Goal: Task Accomplishment & Management: Complete application form

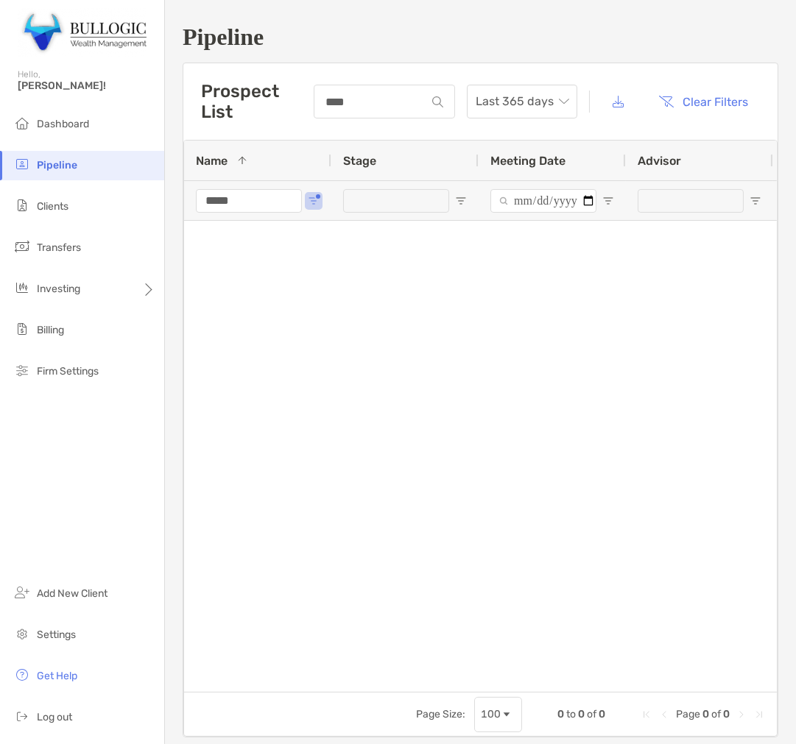
type input "****"
click at [263, 213] on div "*****" at bounding box center [249, 200] width 106 height 39
click at [275, 203] on input "*****" at bounding box center [249, 201] width 106 height 24
type input "*"
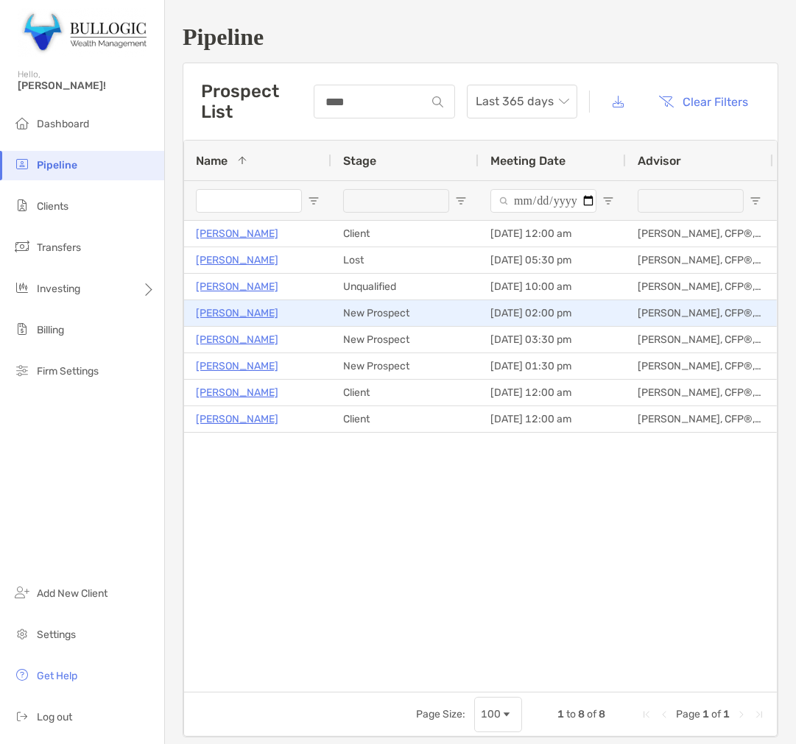
click at [246, 313] on p "[PERSON_NAME]" at bounding box center [237, 313] width 82 height 18
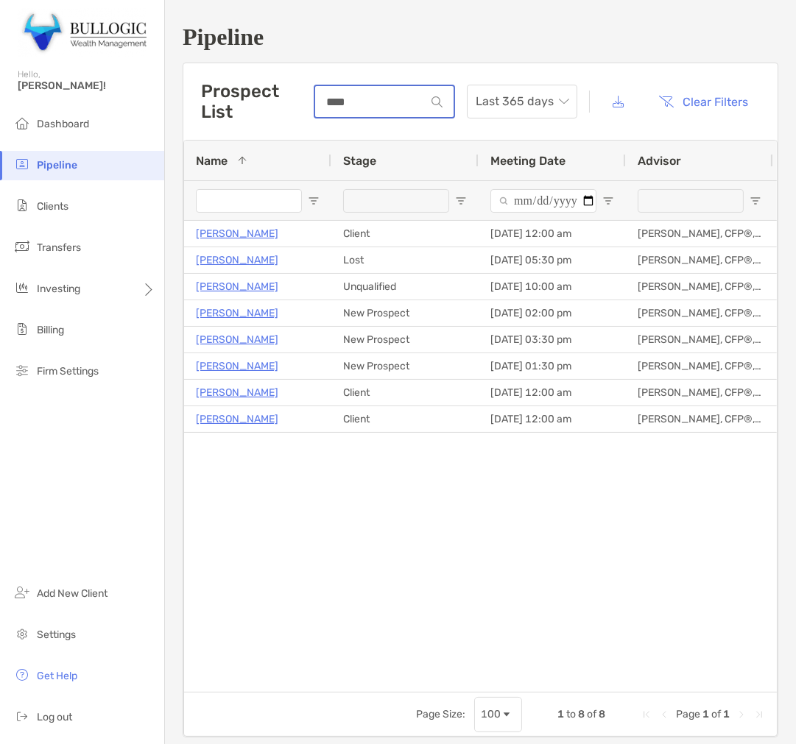
click at [362, 99] on input "****" at bounding box center [370, 102] width 110 height 13
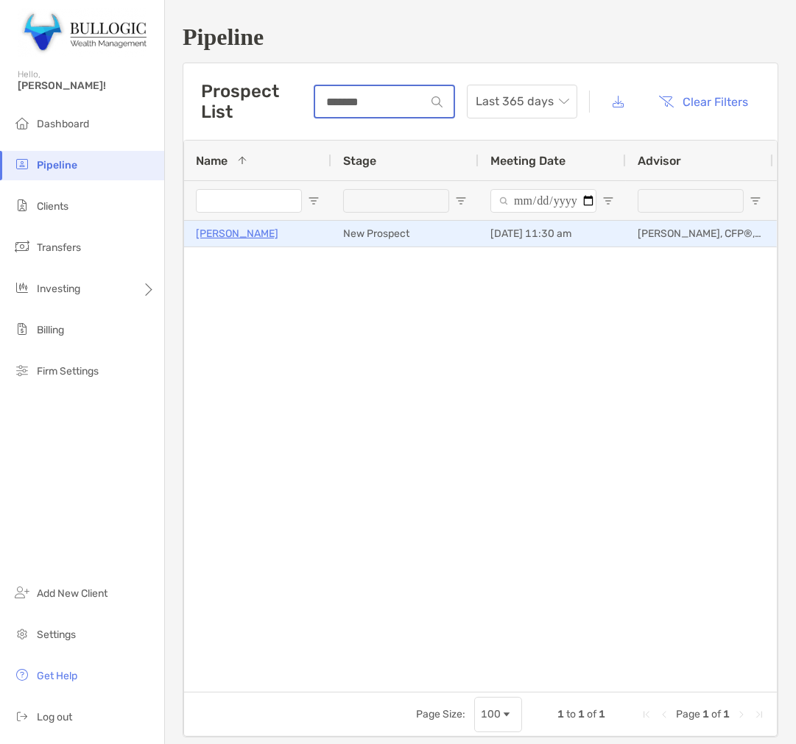
type input "*******"
click at [207, 230] on p "Charlie Benkendorf" at bounding box center [237, 233] width 82 height 18
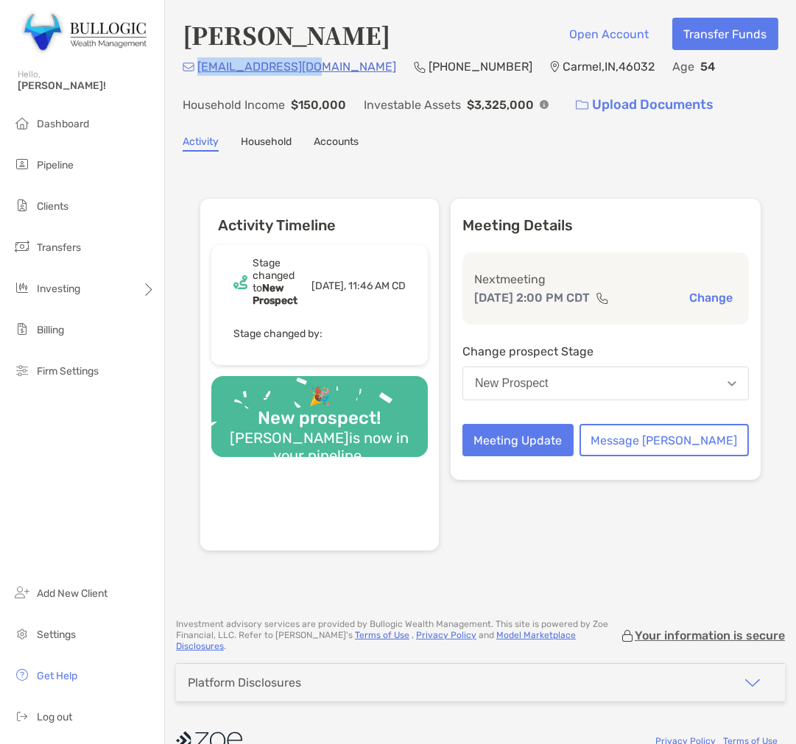
drag, startPoint x: 318, startPoint y: 66, endPoint x: 199, endPoint y: 79, distance: 119.9
click at [199, 79] on div "[EMAIL_ADDRESS][DOMAIN_NAME] (317) 509-[GEOGRAPHIC_DATA] Age [DEMOGRAPHIC_DATA]…" at bounding box center [480, 88] width 595 height 63
copy p "[EMAIL_ADDRESS][DOMAIN_NAME]"
drag, startPoint x: 425, startPoint y: 64, endPoint x: 344, endPoint y: 57, distance: 82.0
click at [344, 57] on div "[EMAIL_ADDRESS][DOMAIN_NAME] (317) 509-[GEOGRAPHIC_DATA] Age [DEMOGRAPHIC_DATA]…" at bounding box center [480, 88] width 595 height 63
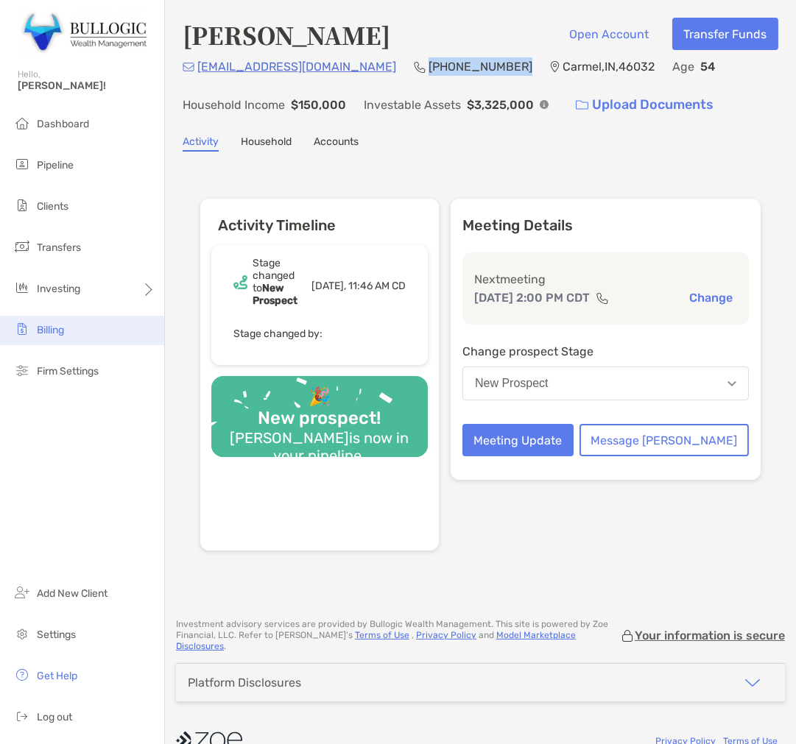
copy p "[PHONE_NUMBER]"
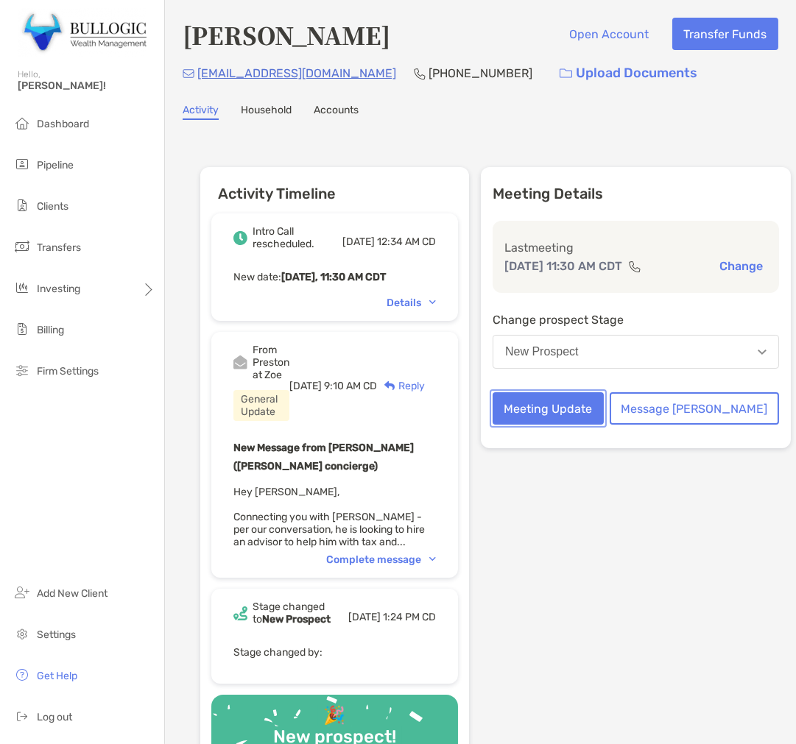
click at [603, 414] on button "Meeting Update" at bounding box center [547, 408] width 111 height 32
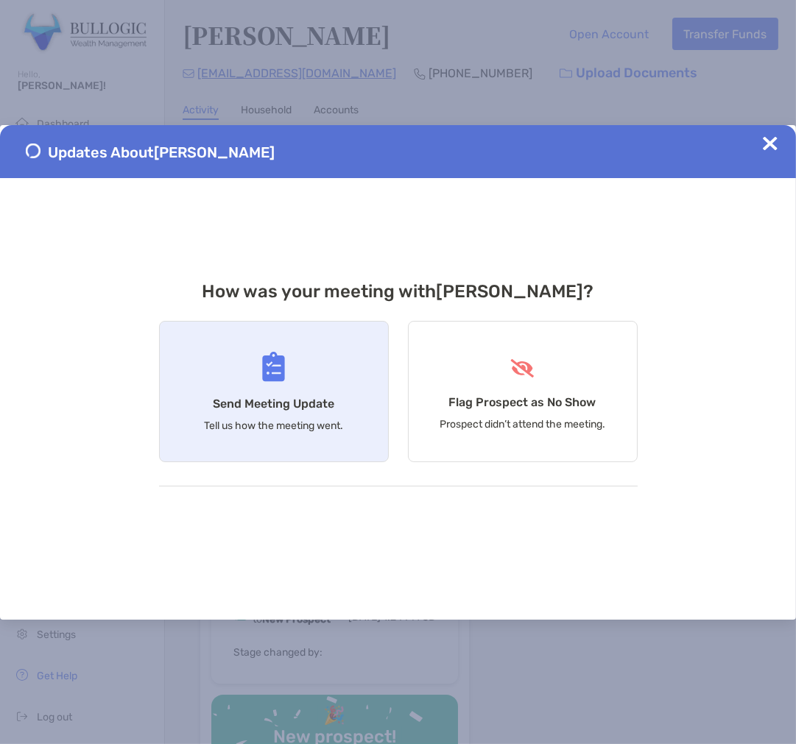
click at [306, 408] on h4 "Send Meeting Update" at bounding box center [273, 404] width 121 height 14
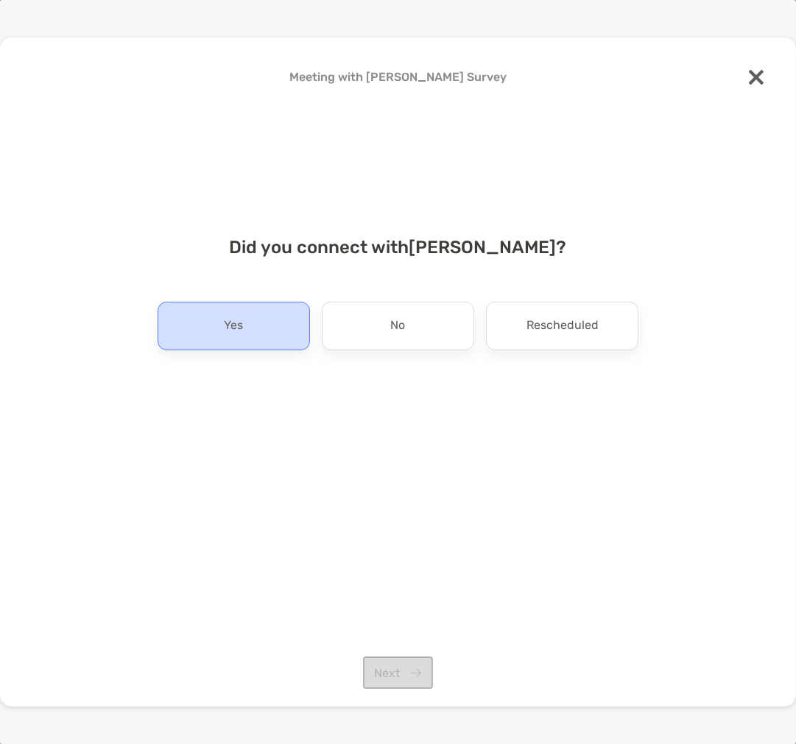
click at [278, 341] on div "Yes" at bounding box center [233, 326] width 152 height 49
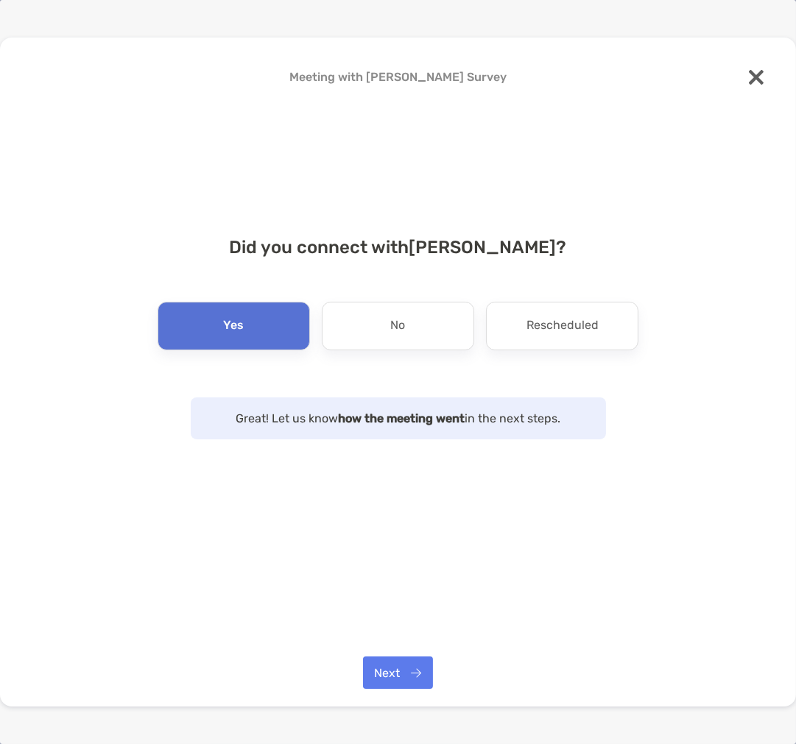
click at [398, 702] on div "Meeting with Charlie Benkendorf Survey Did you connect with Charlie Benkendorf …" at bounding box center [398, 373] width 796 height 670
click at [398, 682] on button "Next" at bounding box center [398, 672] width 70 height 32
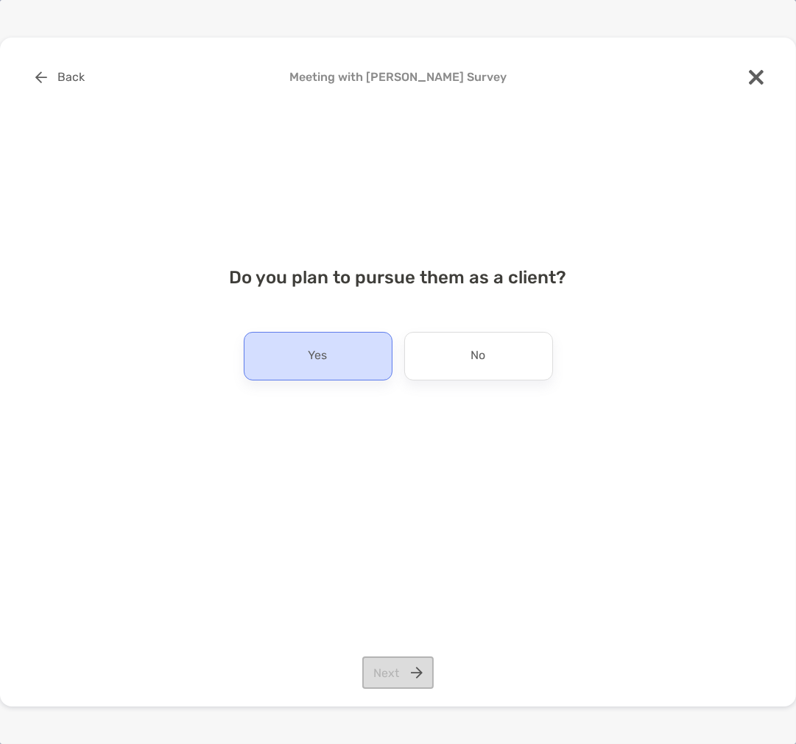
click at [249, 354] on div "Yes" at bounding box center [318, 356] width 149 height 49
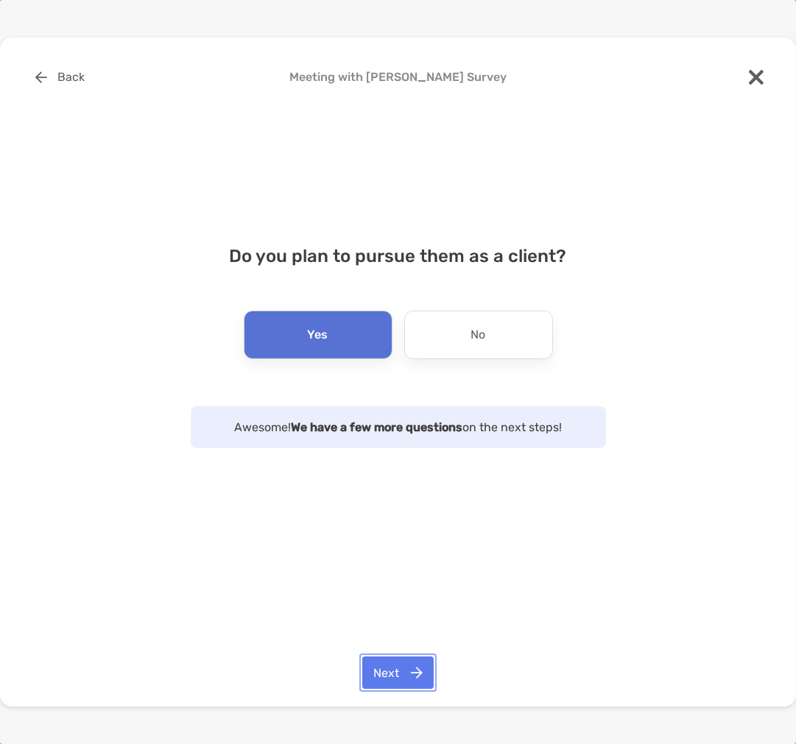
click at [413, 676] on button "Next" at bounding box center [397, 672] width 71 height 32
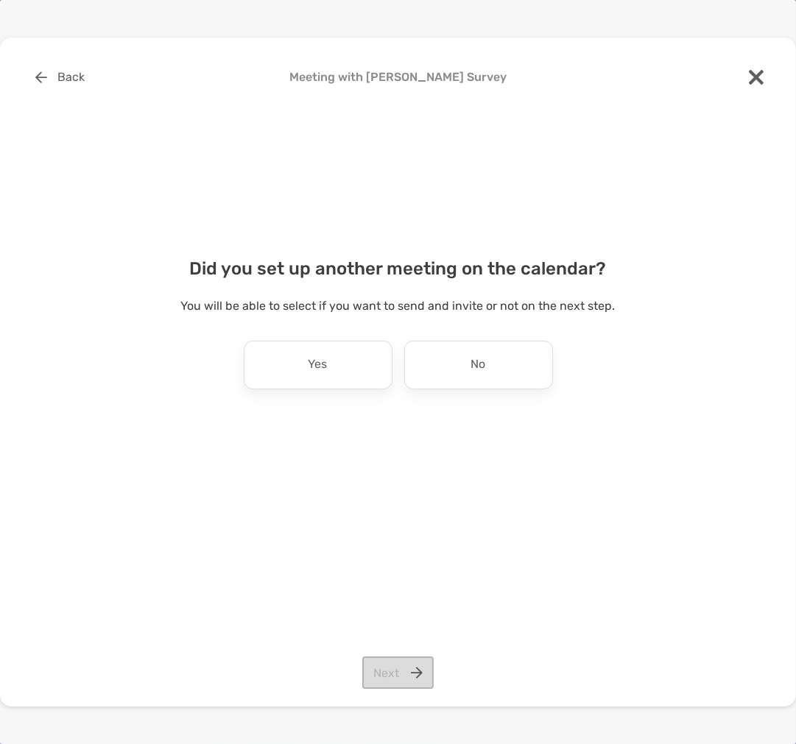
click at [444, 334] on div "You will be able to select if you want to send and invite or not on the next st…" at bounding box center [398, 319] width 748 height 44
click at [475, 401] on div "Did you set up another meeting on the calendar? You will be able to select if y…" at bounding box center [398, 339] width 748 height 196
click at [460, 367] on div "No" at bounding box center [478, 365] width 149 height 49
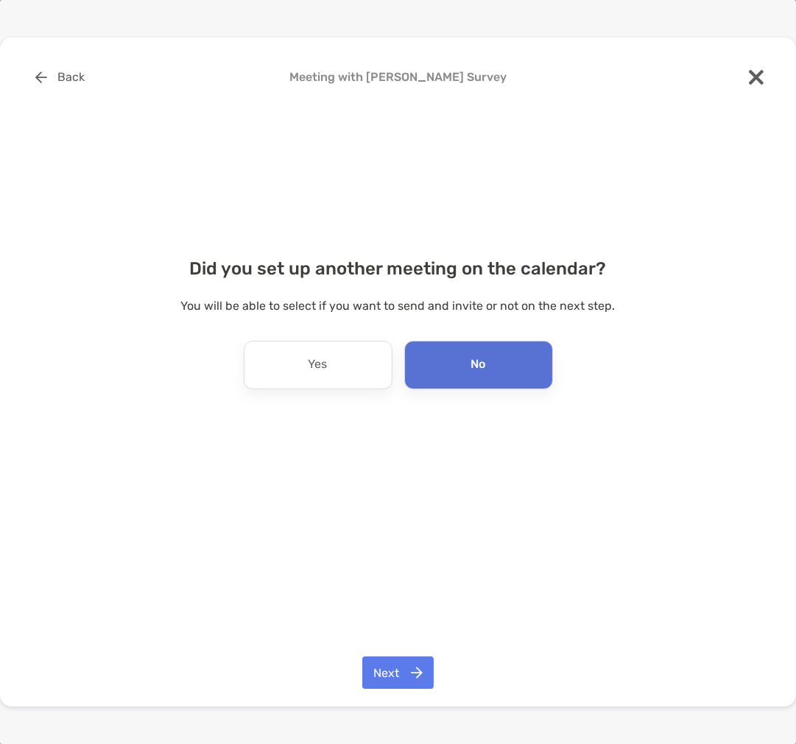
click at [396, 695] on div "Back Meeting with Charlie Benkendorf Survey Did you set up another meeting on t…" at bounding box center [398, 373] width 796 height 670
click at [393, 665] on button "Next" at bounding box center [397, 672] width 71 height 32
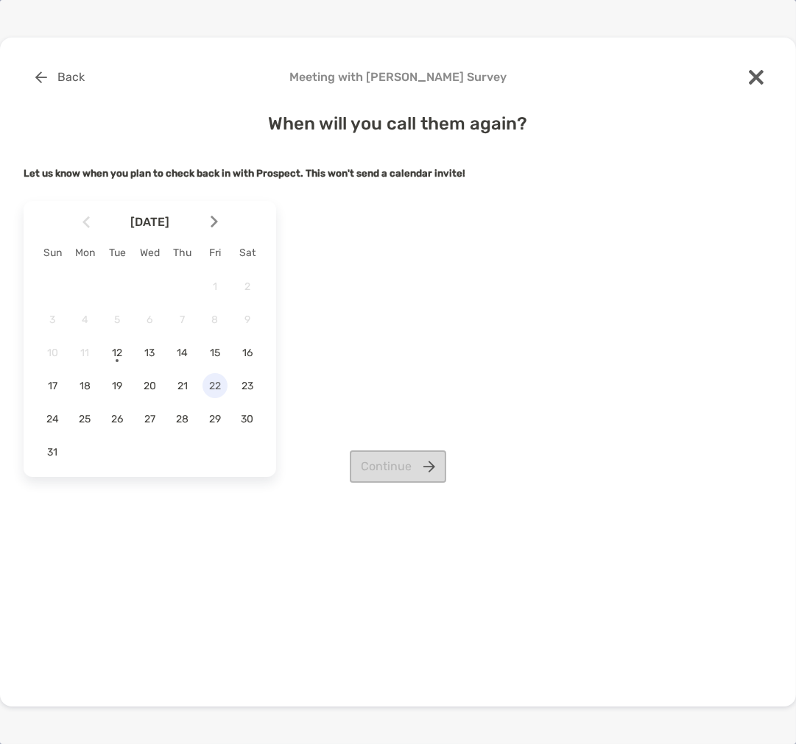
click at [202, 388] on span "22" at bounding box center [214, 386] width 25 height 13
click at [342, 445] on div "August 2025 Sun Mon Tue Wed Thu Fri Sat 1 2 3 4 5 6 7 8 9 10 11 12 13 14 15 16 …" at bounding box center [398, 339] width 748 height 288
click at [362, 464] on button "Continue" at bounding box center [398, 466] width 96 height 32
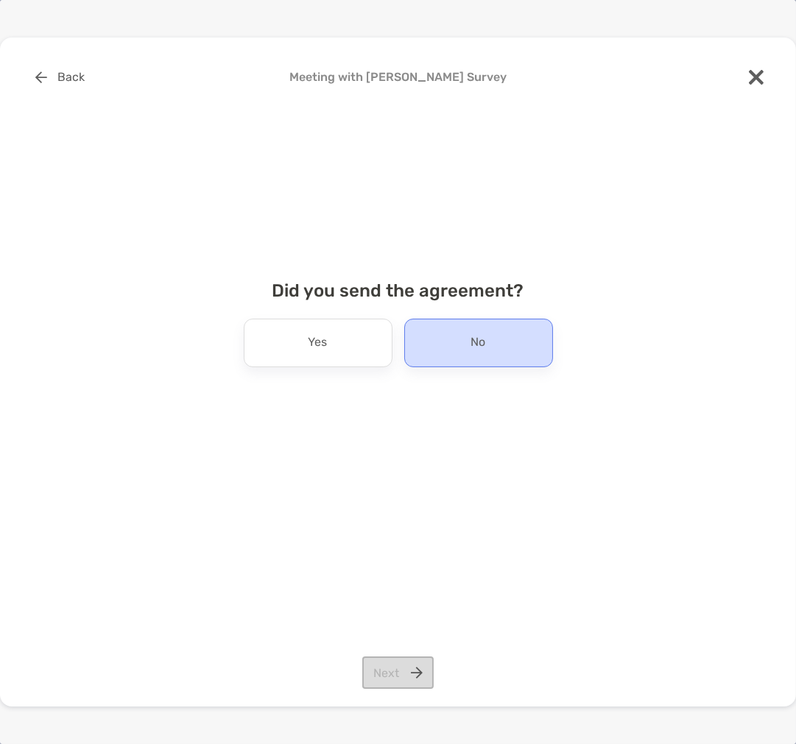
click at [455, 349] on div "No" at bounding box center [478, 343] width 149 height 49
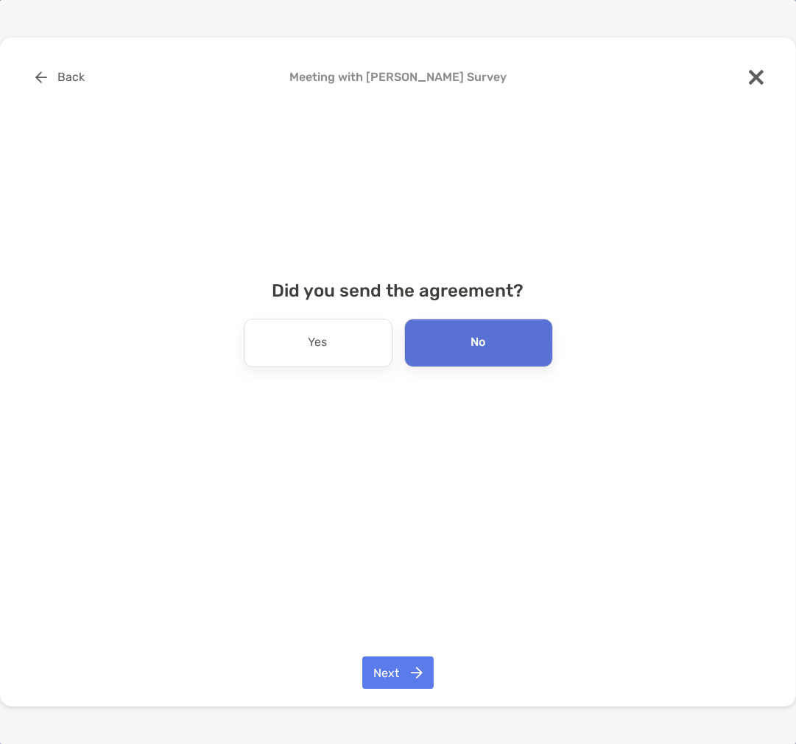
click at [393, 650] on div "Back Meeting with Charlie Benkendorf Survey Did you send the agreement? Yes No …" at bounding box center [398, 373] width 796 height 670
click at [401, 678] on button "Next" at bounding box center [397, 672] width 71 height 32
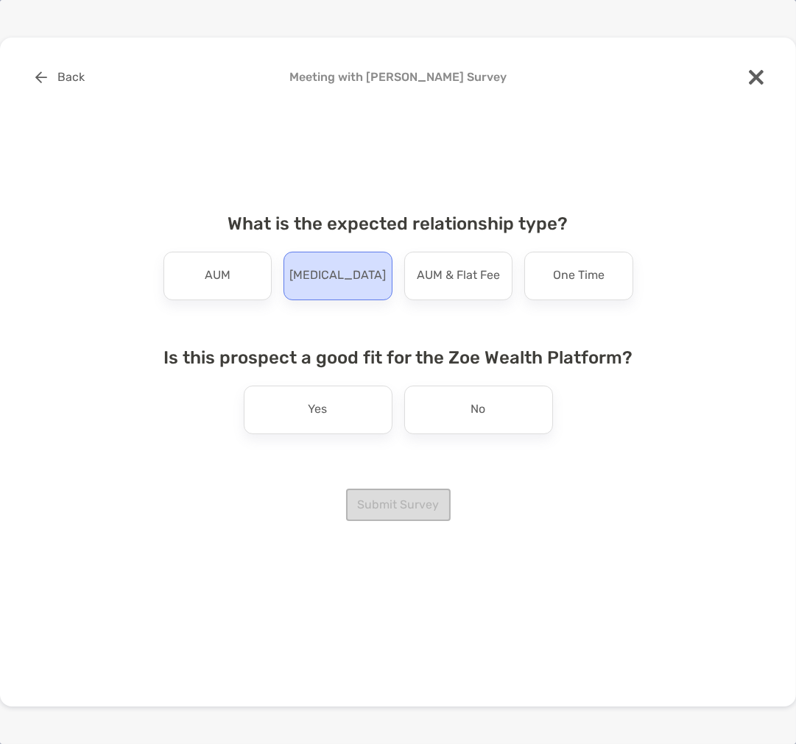
click at [331, 274] on p "Retainer" at bounding box center [337, 276] width 96 height 24
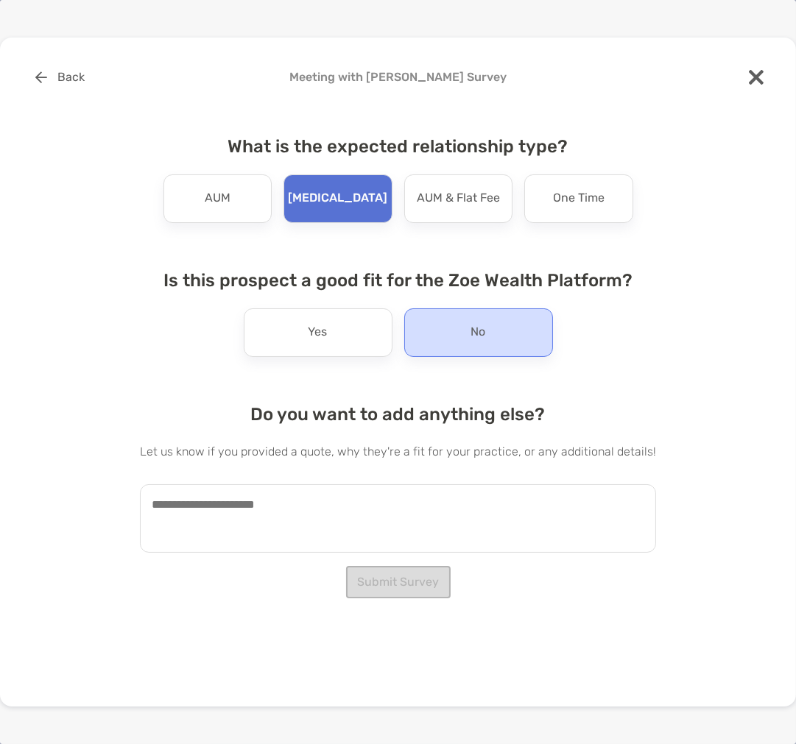
click at [483, 329] on p "No" at bounding box center [478, 333] width 15 height 24
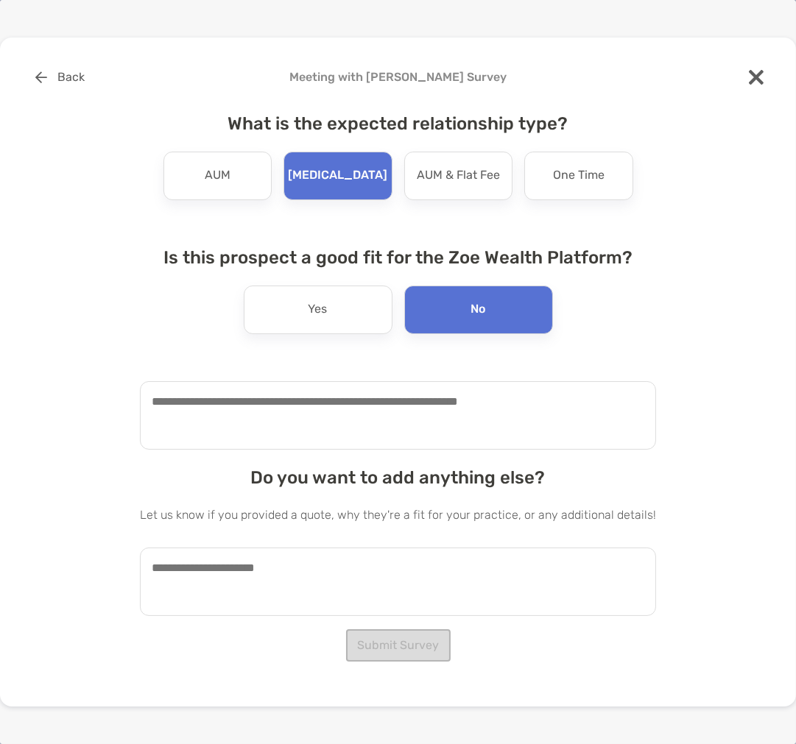
click at [392, 406] on textarea at bounding box center [398, 415] width 516 height 68
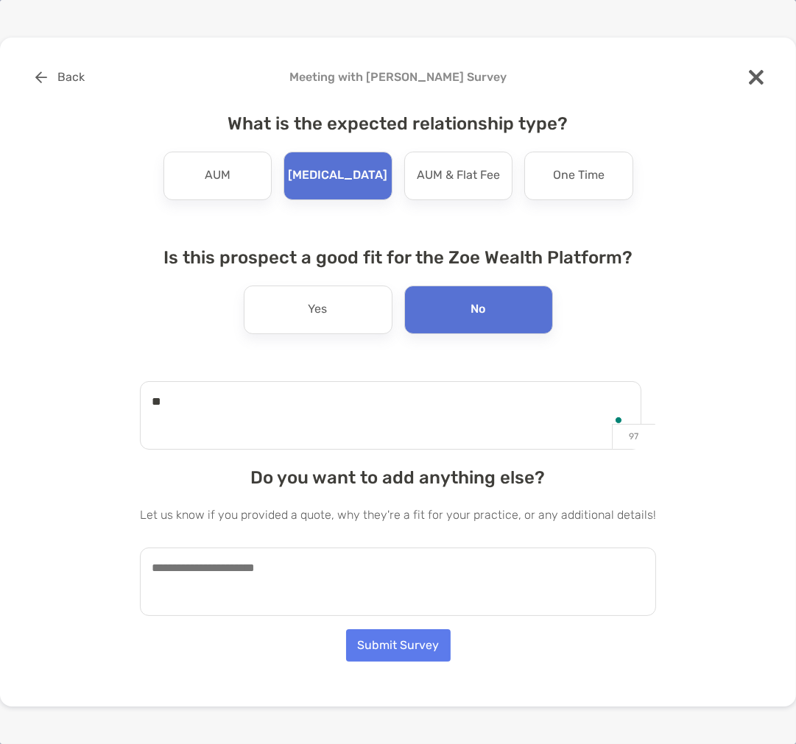
type textarea "*"
type textarea "**********"
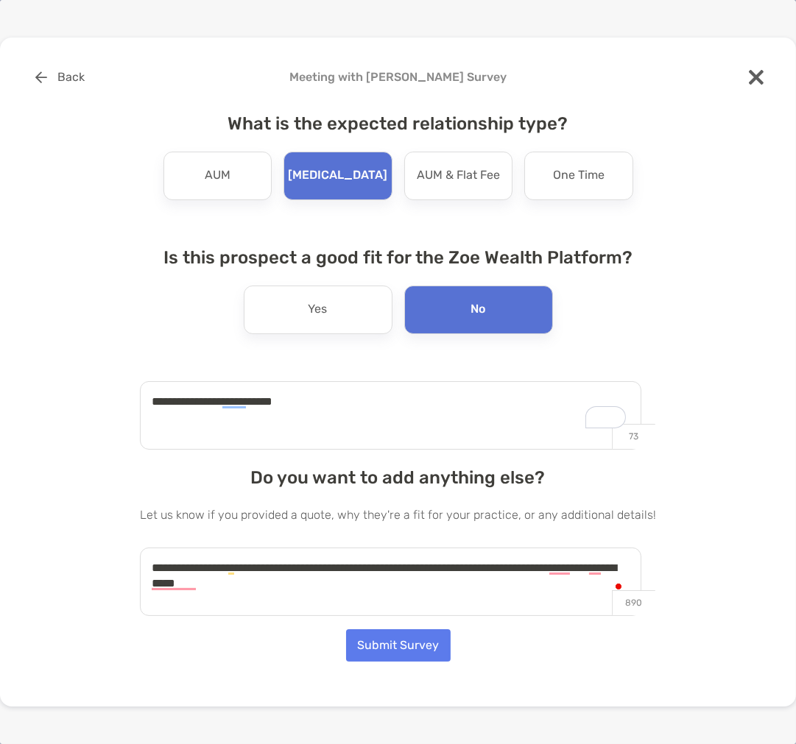
type textarea "**********"
click at [388, 640] on button "Submit Survey" at bounding box center [398, 645] width 105 height 32
